Goal: Task Accomplishment & Management: Use online tool/utility

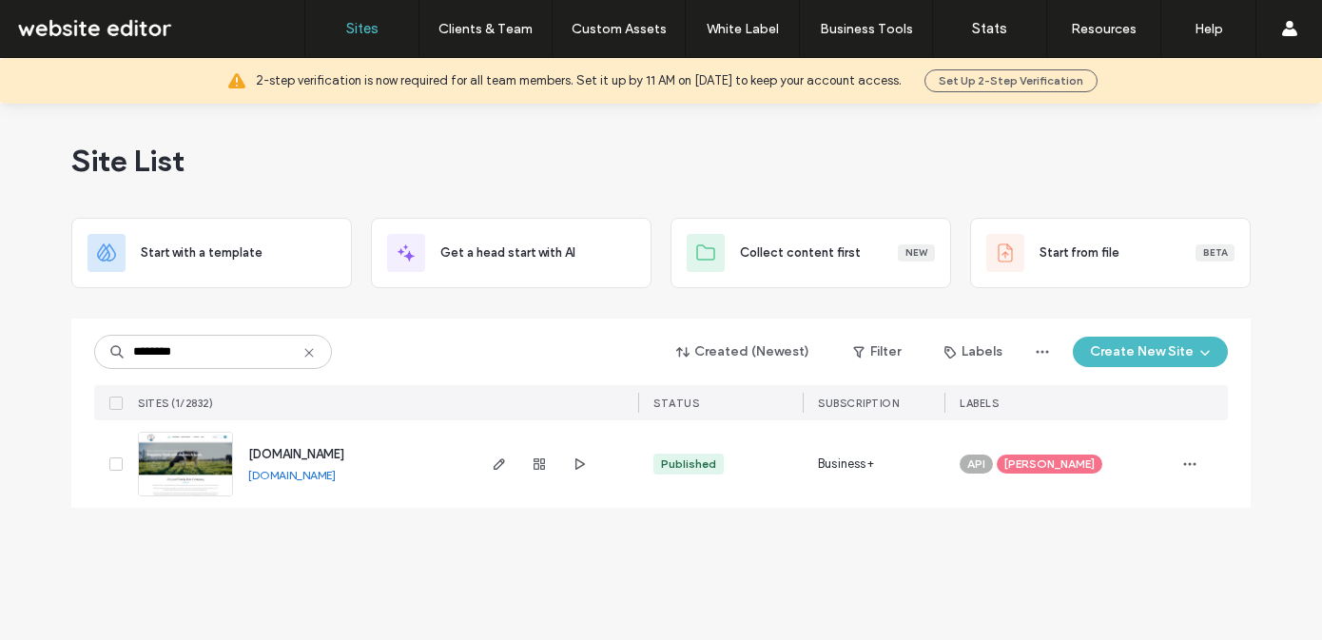
type input "********"
click at [339, 457] on span "www.elmfieldfarmdairies.com" at bounding box center [296, 454] width 96 height 14
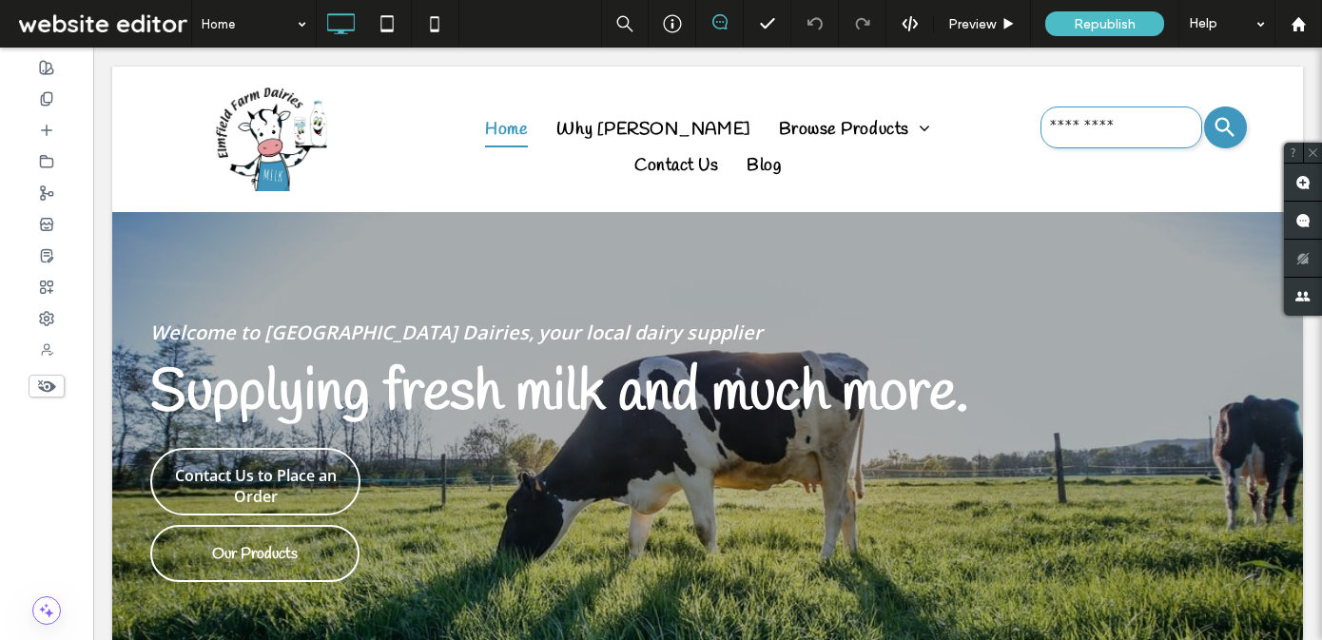
click at [46, 386] on use at bounding box center [47, 387] width 18 height 12
click at [46, 385] on use at bounding box center [46, 386] width 19 height 11
click at [49, 348] on use at bounding box center [47, 348] width 11 height 11
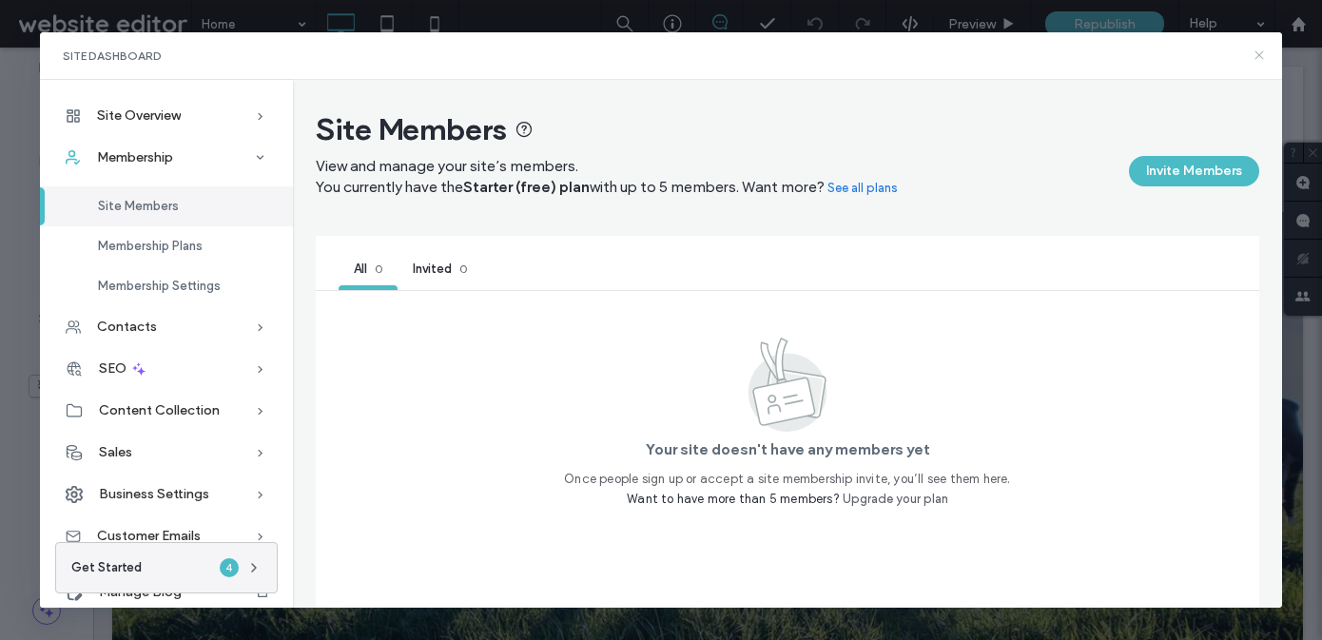
click at [1261, 56] on use at bounding box center [1260, 55] width 9 height 9
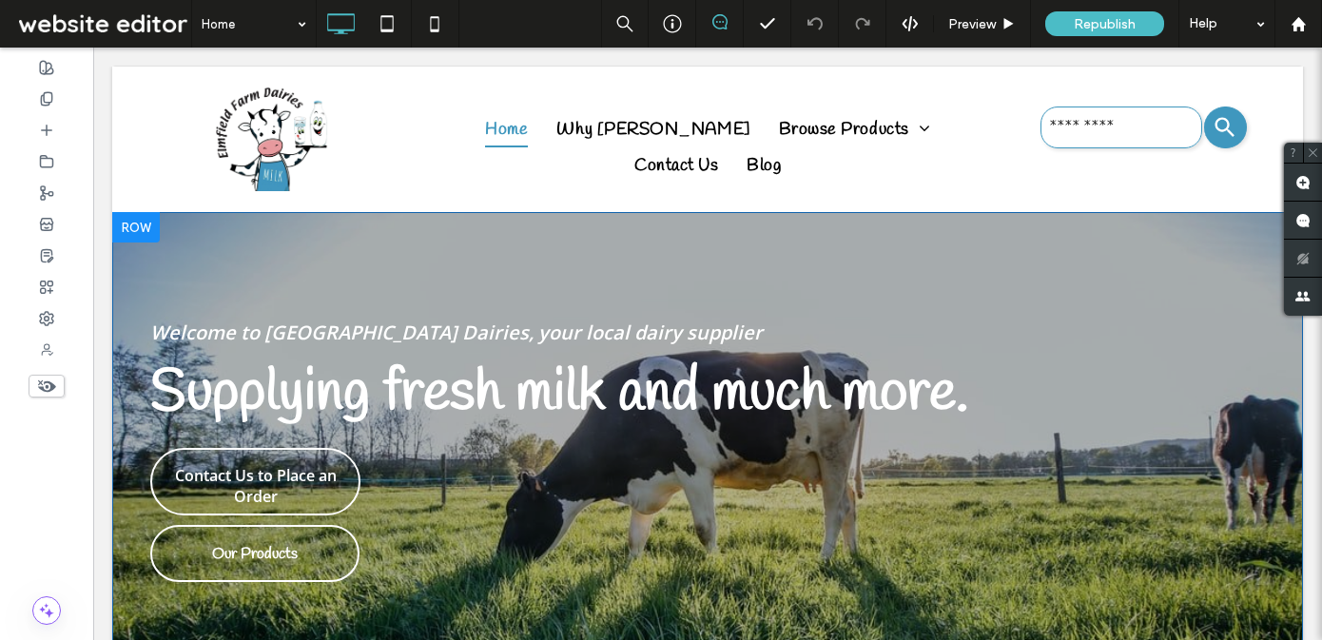
scroll to position [13, 0]
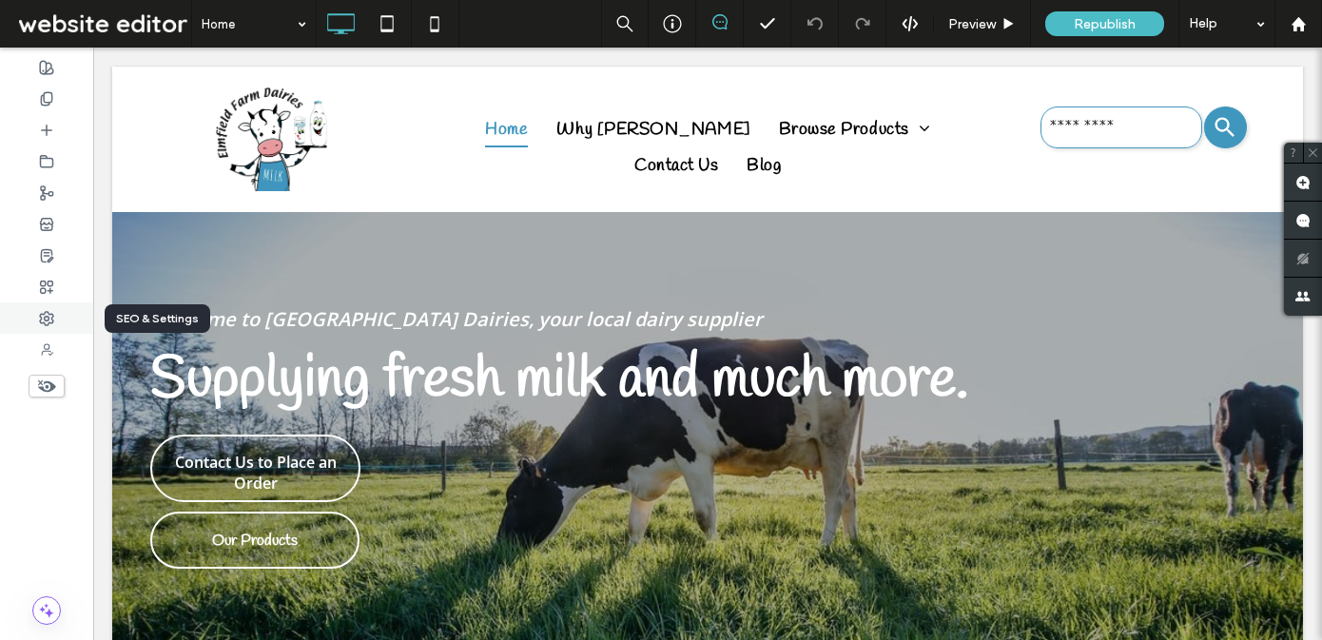
click at [47, 316] on use at bounding box center [46, 318] width 13 height 13
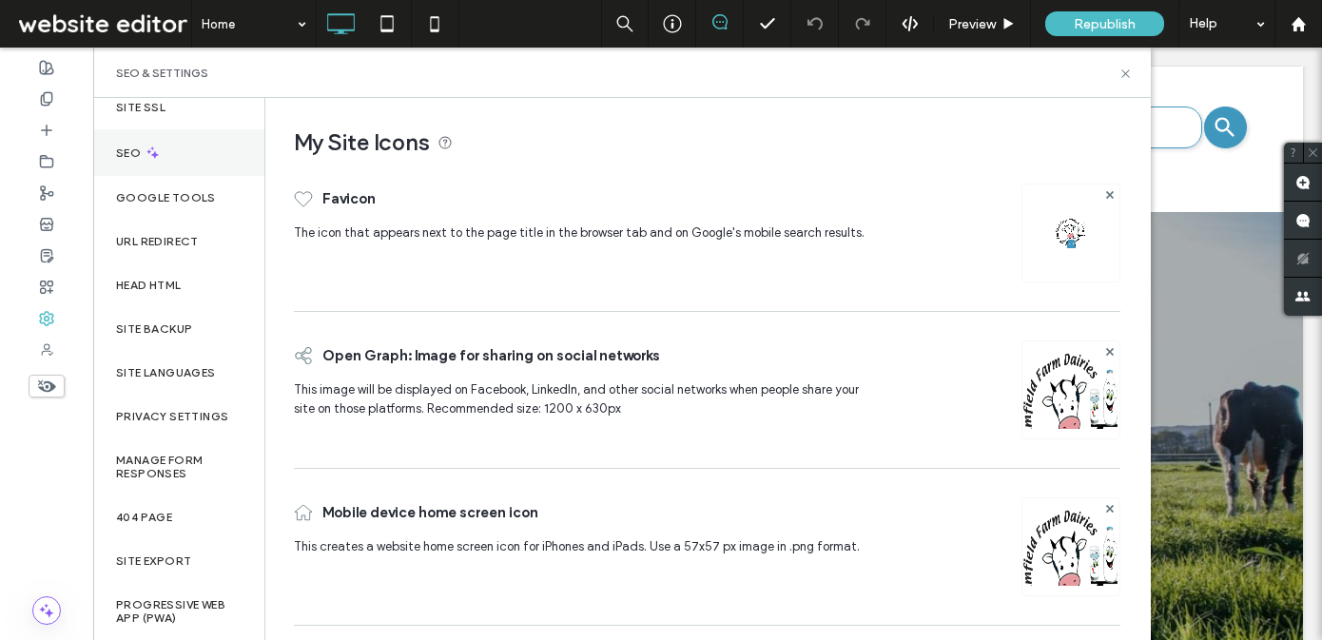
scroll to position [0, 0]
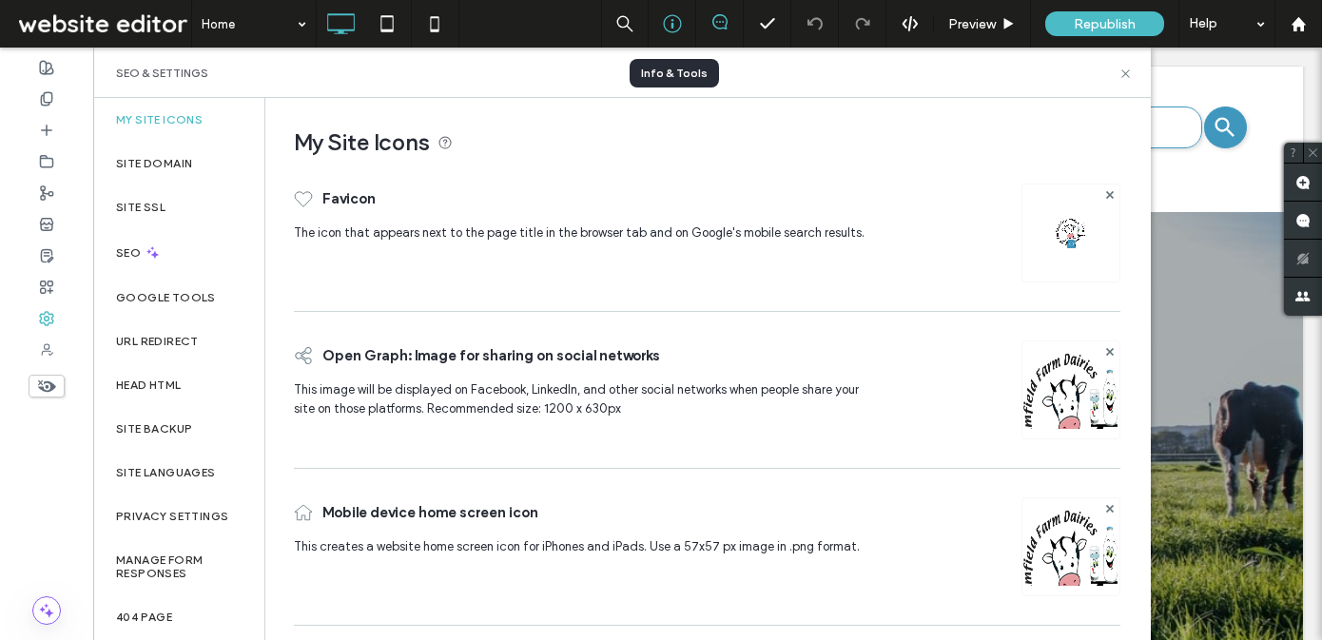
click at [675, 22] on icon at bounding box center [672, 23] width 19 height 19
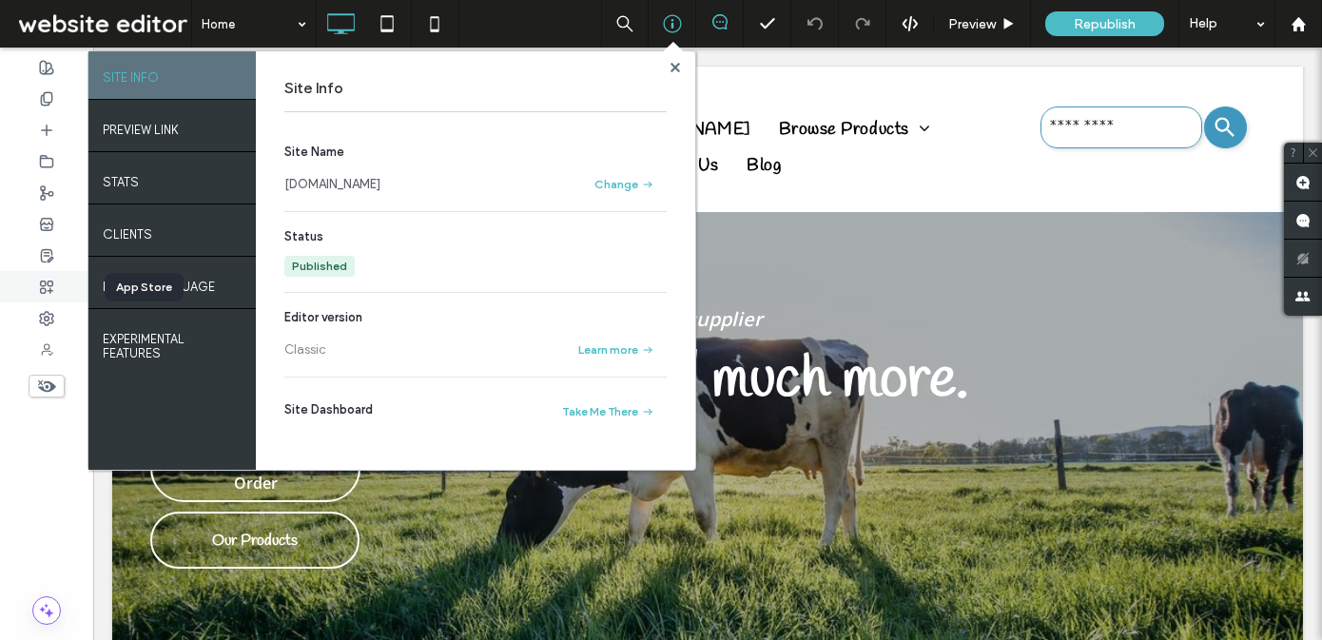
click at [48, 284] on use at bounding box center [47, 287] width 12 height 12
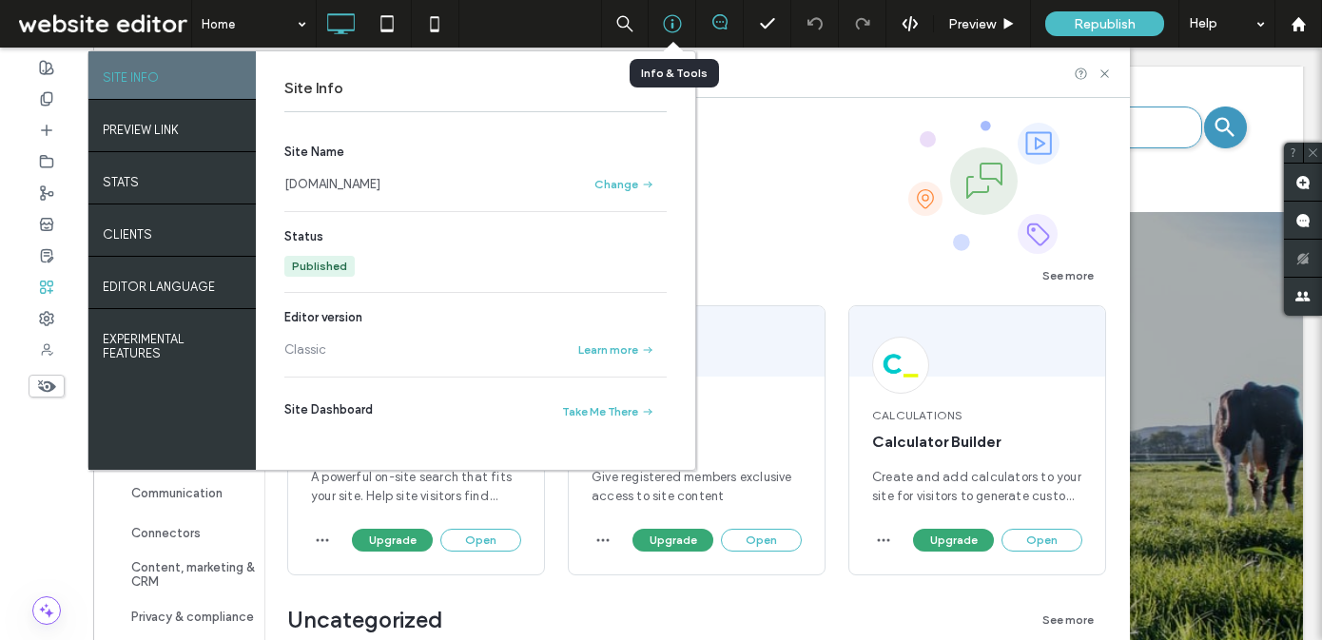
click at [666, 19] on icon at bounding box center [672, 23] width 19 height 19
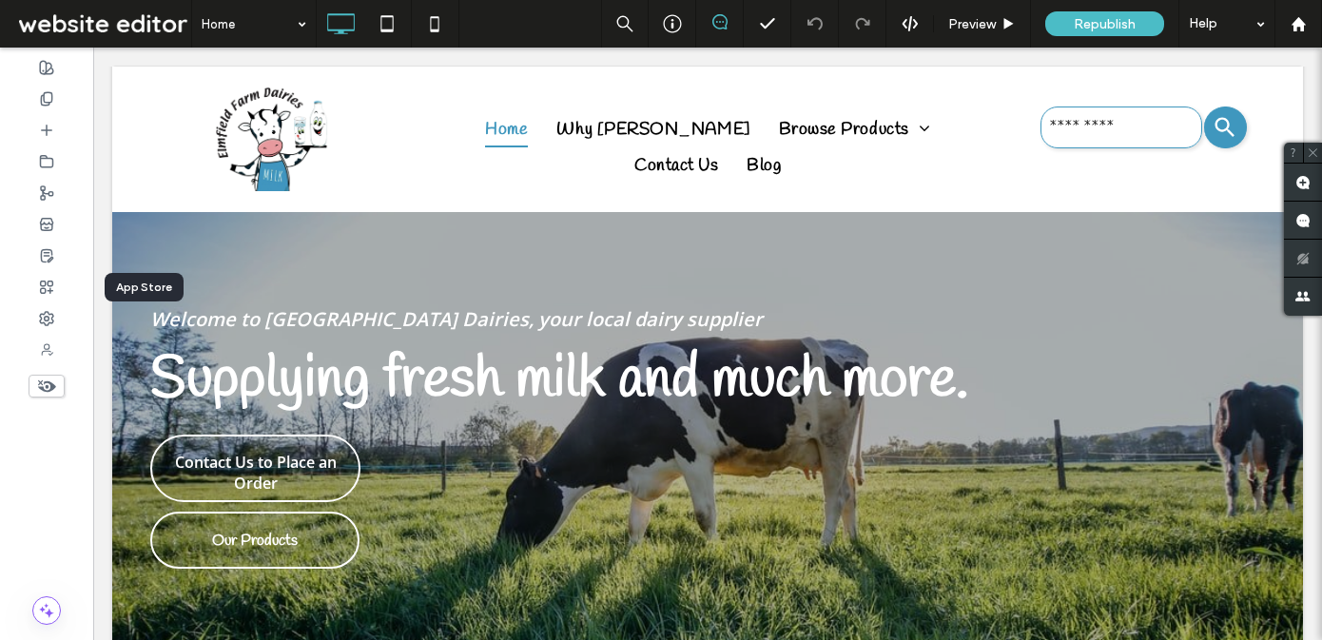
click at [137, 287] on div "App Store" at bounding box center [144, 287] width 79 height 29
click at [44, 287] on icon at bounding box center [46, 287] width 15 height 15
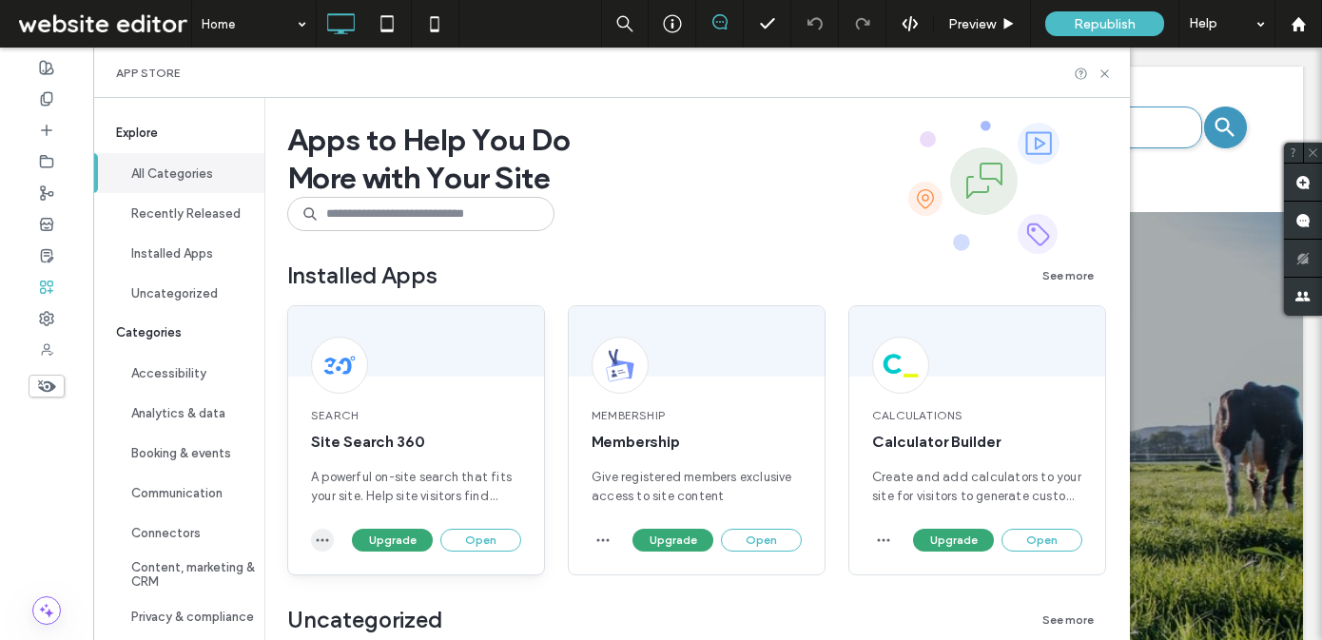
click at [322, 538] on icon "button" at bounding box center [322, 540] width 15 height 15
click at [602, 538] on icon "button" at bounding box center [603, 540] width 15 height 15
click at [884, 539] on use "button" at bounding box center [884, 540] width 12 height 3
click at [917, 441] on span "Calculator Builder" at bounding box center [977, 442] width 210 height 21
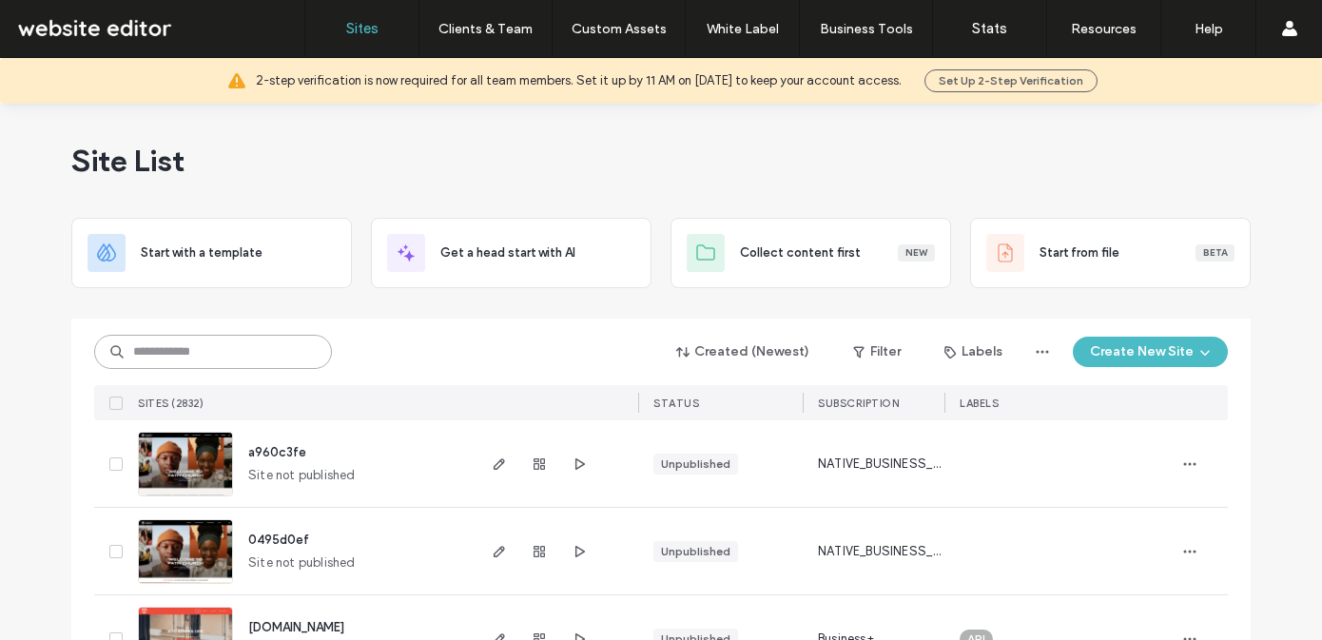
click at [167, 354] on input at bounding box center [213, 352] width 238 height 34
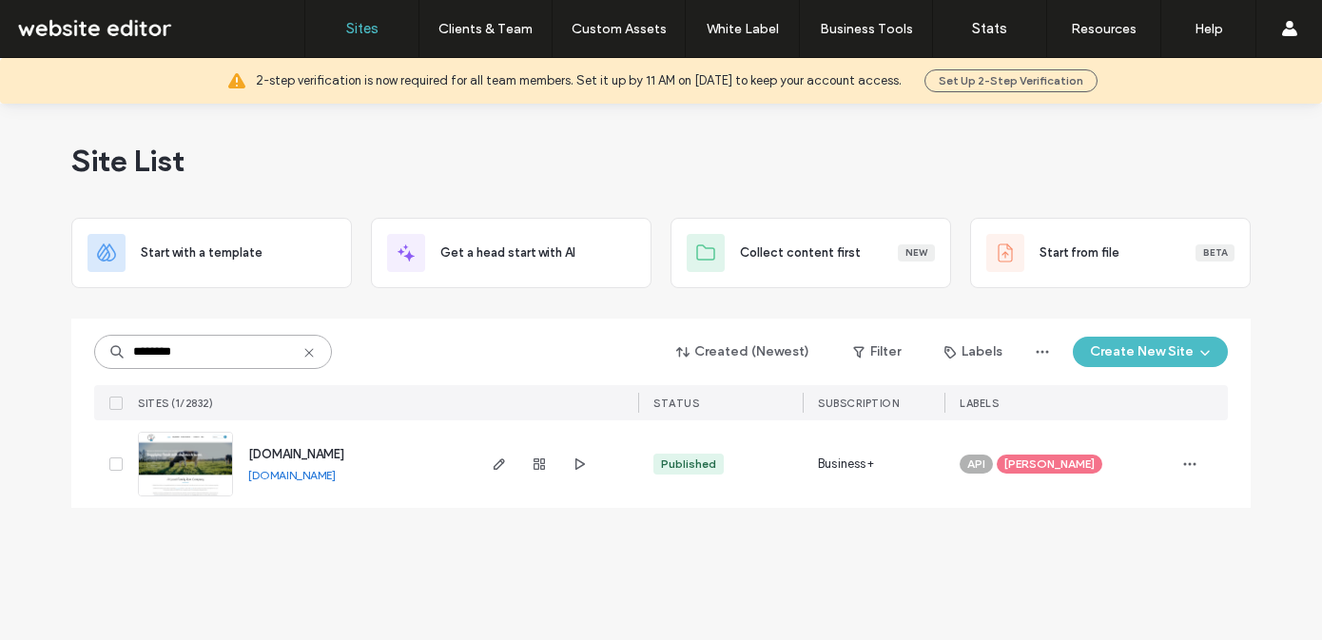
type input "********"
click at [340, 453] on span "www.elmfieldfarmdairies.com" at bounding box center [296, 454] width 96 height 14
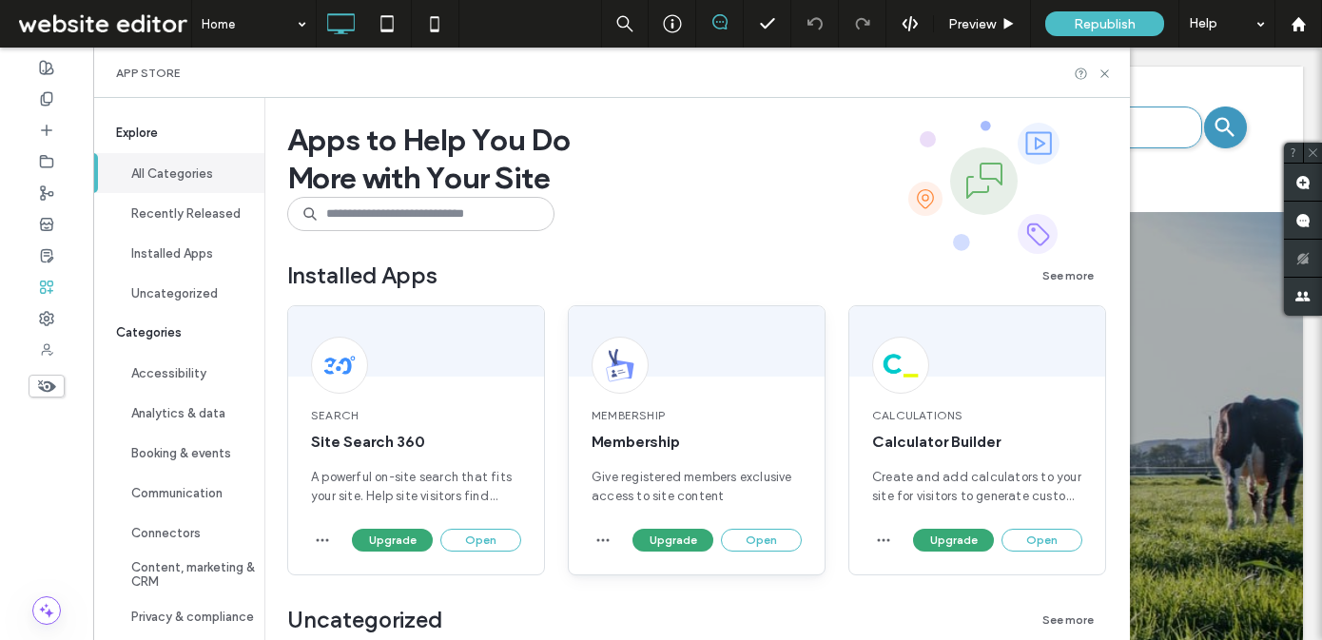
click at [636, 440] on span "Membership" at bounding box center [697, 442] width 210 height 21
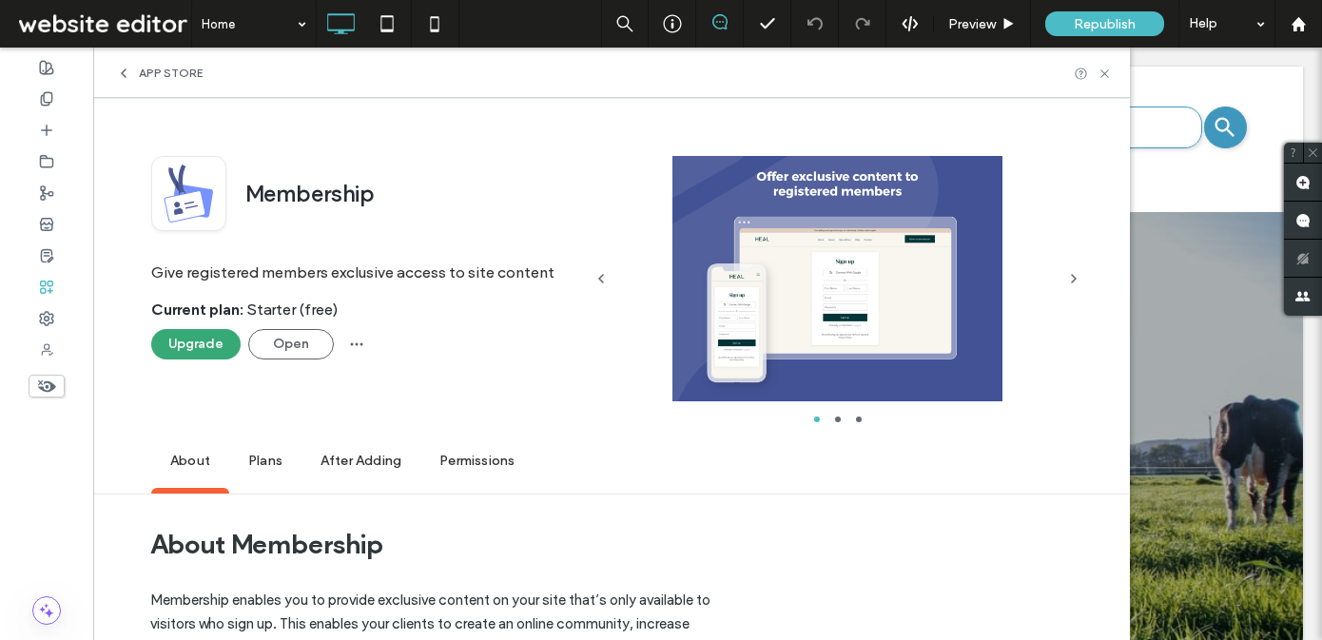
click at [151, 72] on span "App Store" at bounding box center [171, 73] width 64 height 15
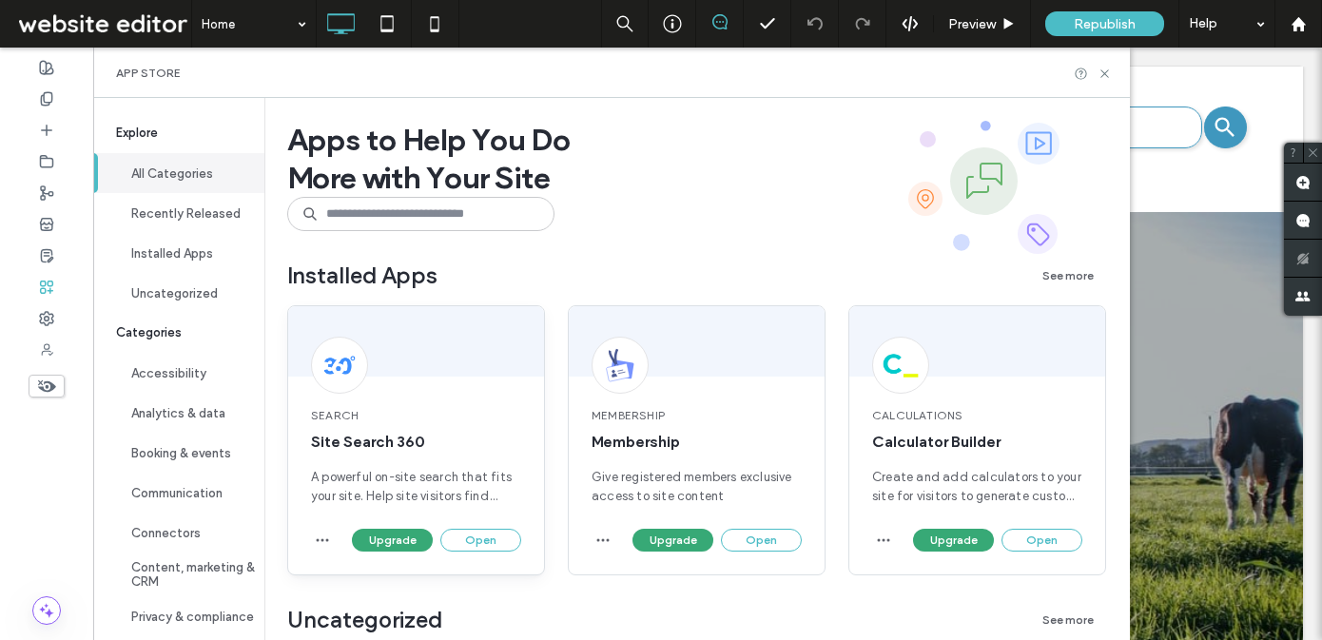
click at [357, 418] on span "Search" at bounding box center [416, 415] width 210 height 17
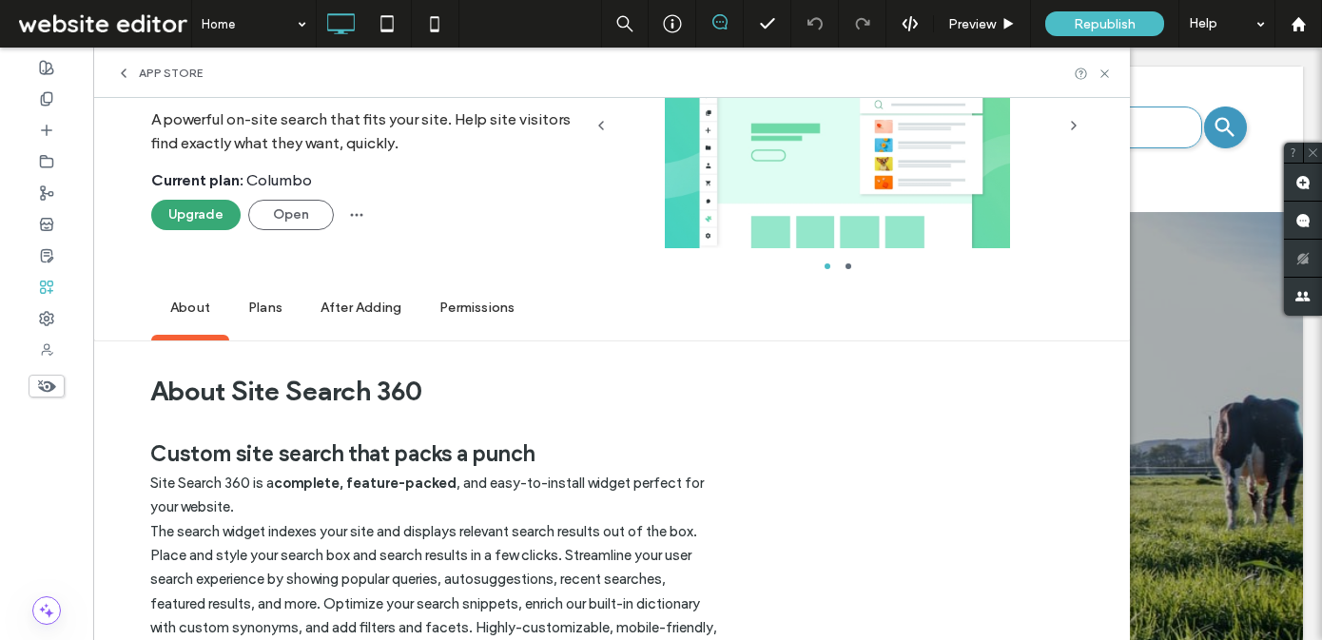
scroll to position [221, 0]
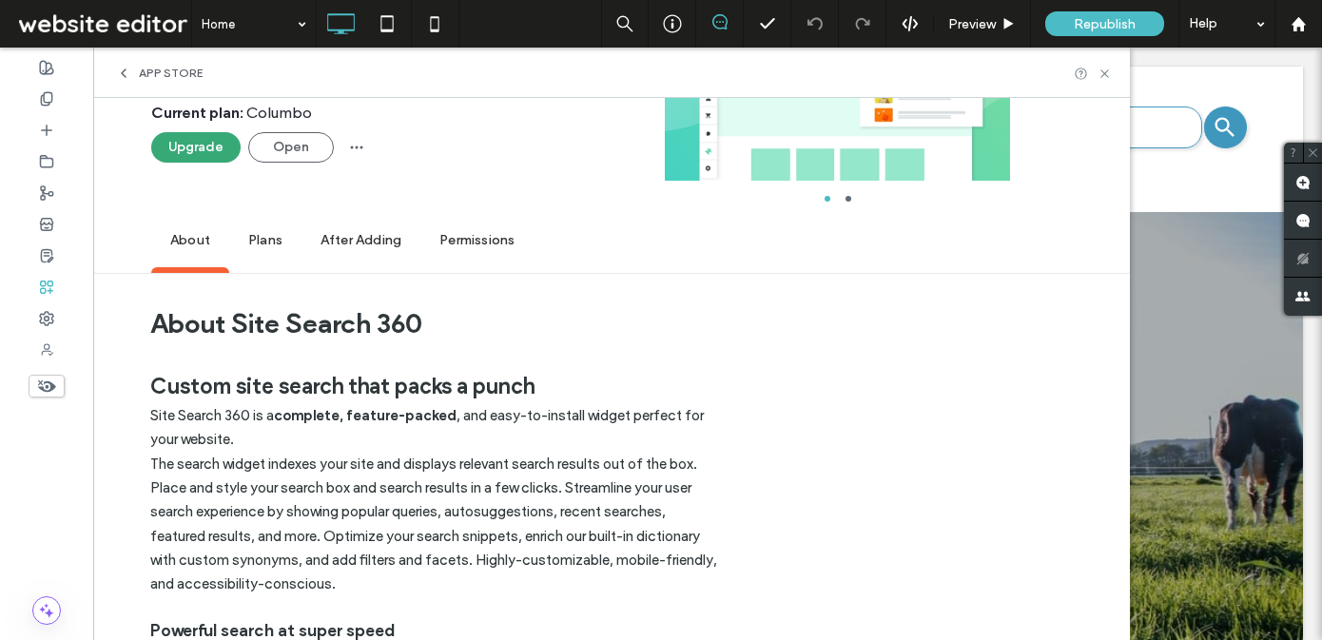
click at [271, 240] on span "Plans" at bounding box center [265, 241] width 72 height 52
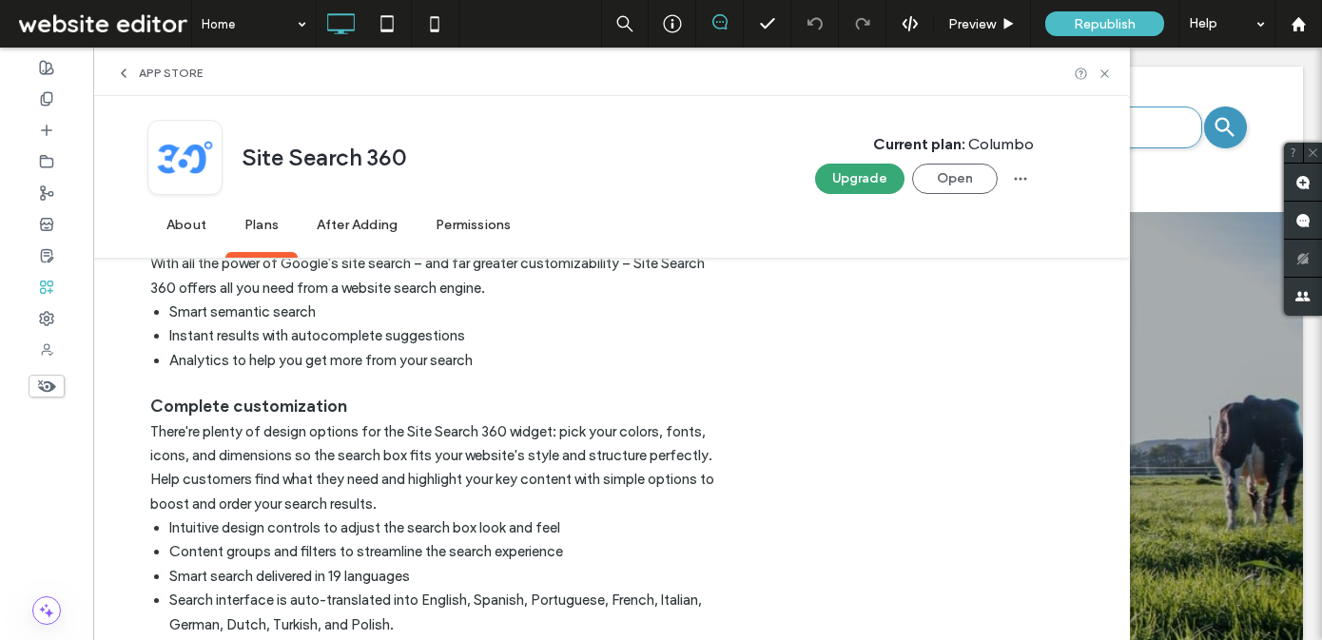
scroll to position [0, 0]
